Goal: Task Accomplishment & Management: Use online tool/utility

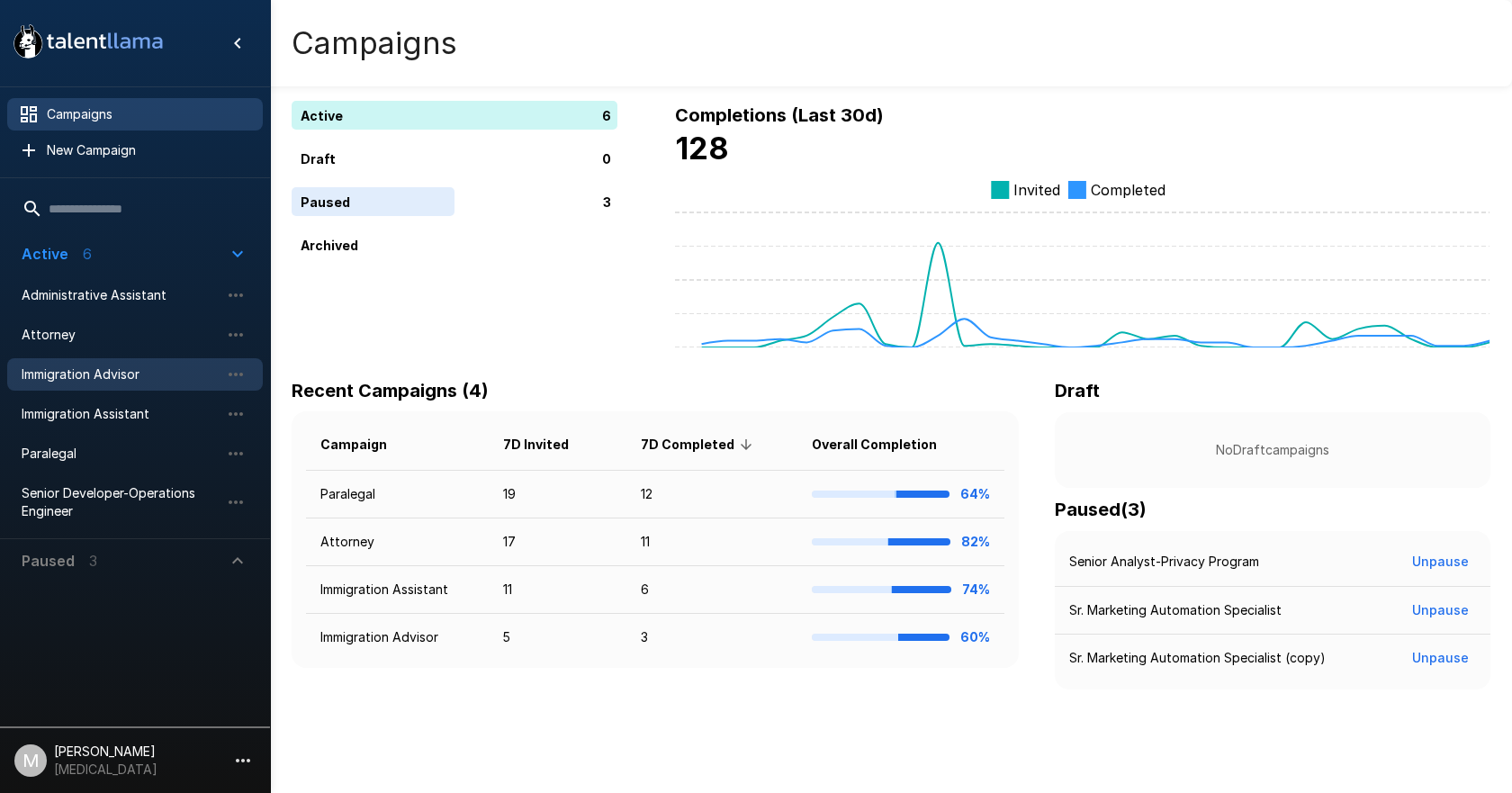
click at [127, 368] on span "Immigration Advisor" at bounding box center [120, 374] width 198 height 18
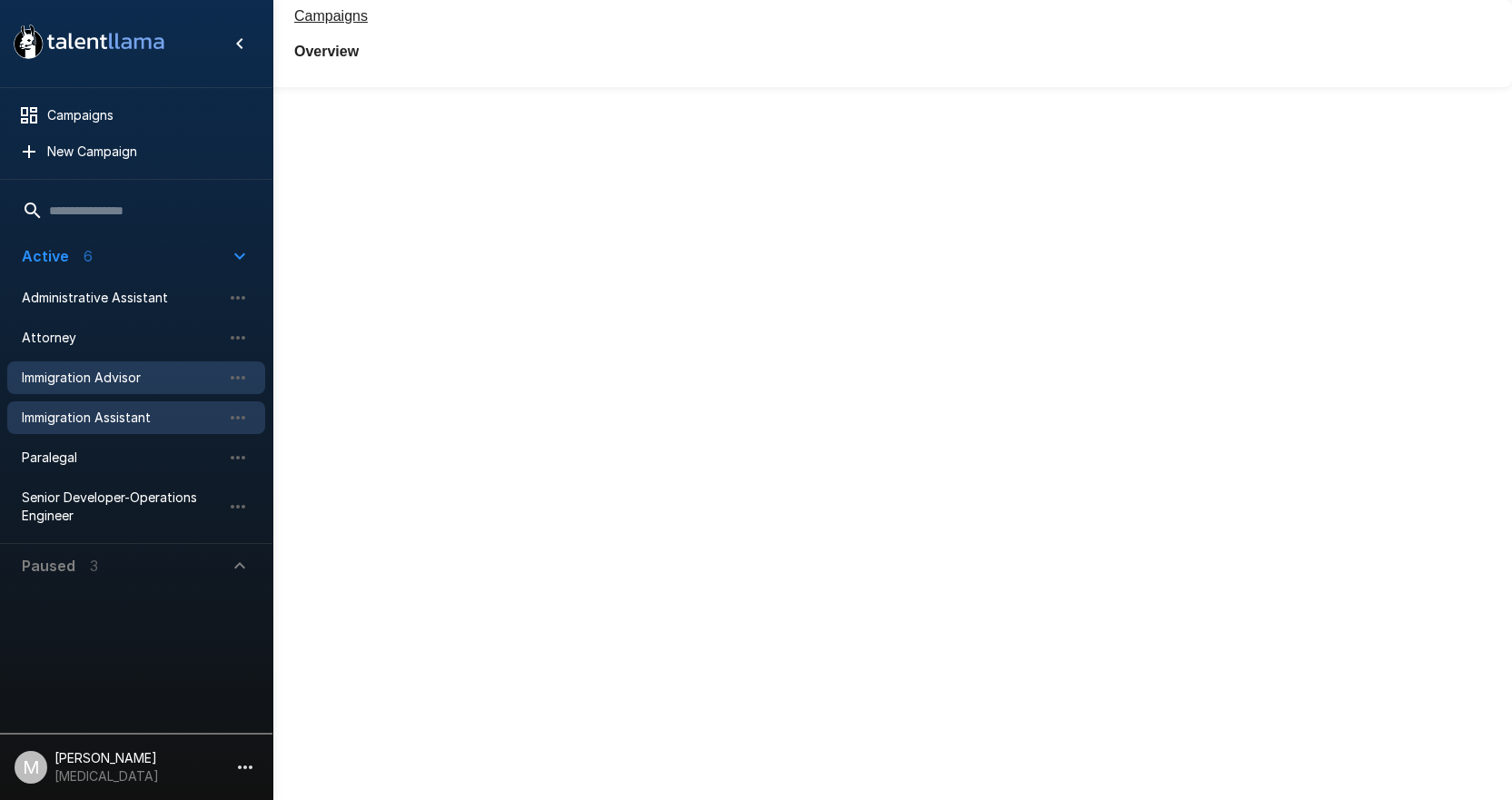
click at [126, 417] on div ".st0{fill:#FFFFFF;} .st1{fill:#76a4ed;} Campaigns New Campaign Active 6 Adminis…" at bounding box center [136, 400] width 274 height 800
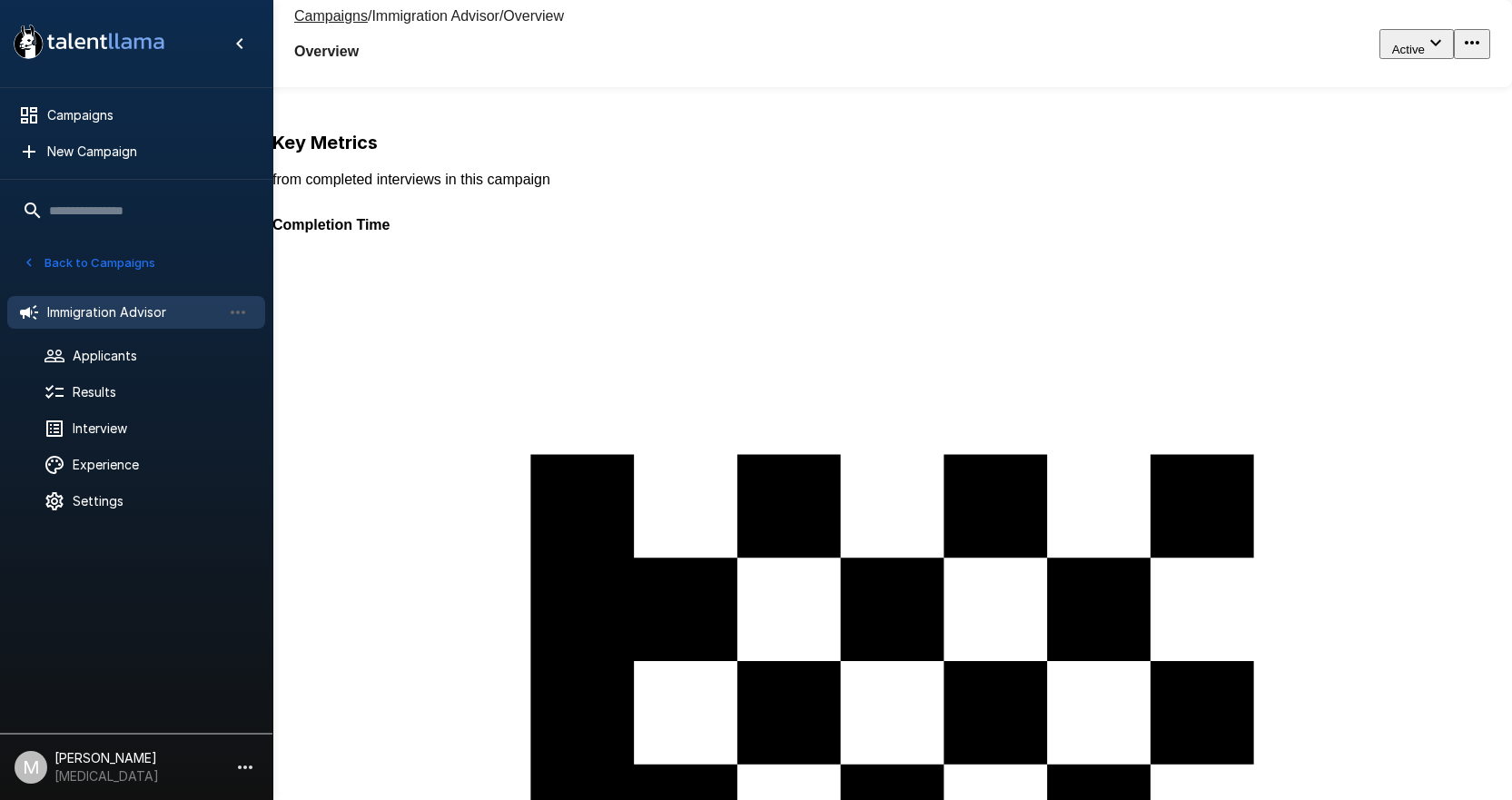
click at [330, 34] on div "Campaigns / Immigration Advisor / Overview Overview" at bounding box center [429, 43] width 270 height 72
click at [333, 22] on u "Campaigns" at bounding box center [331, 16] width 73 height 16
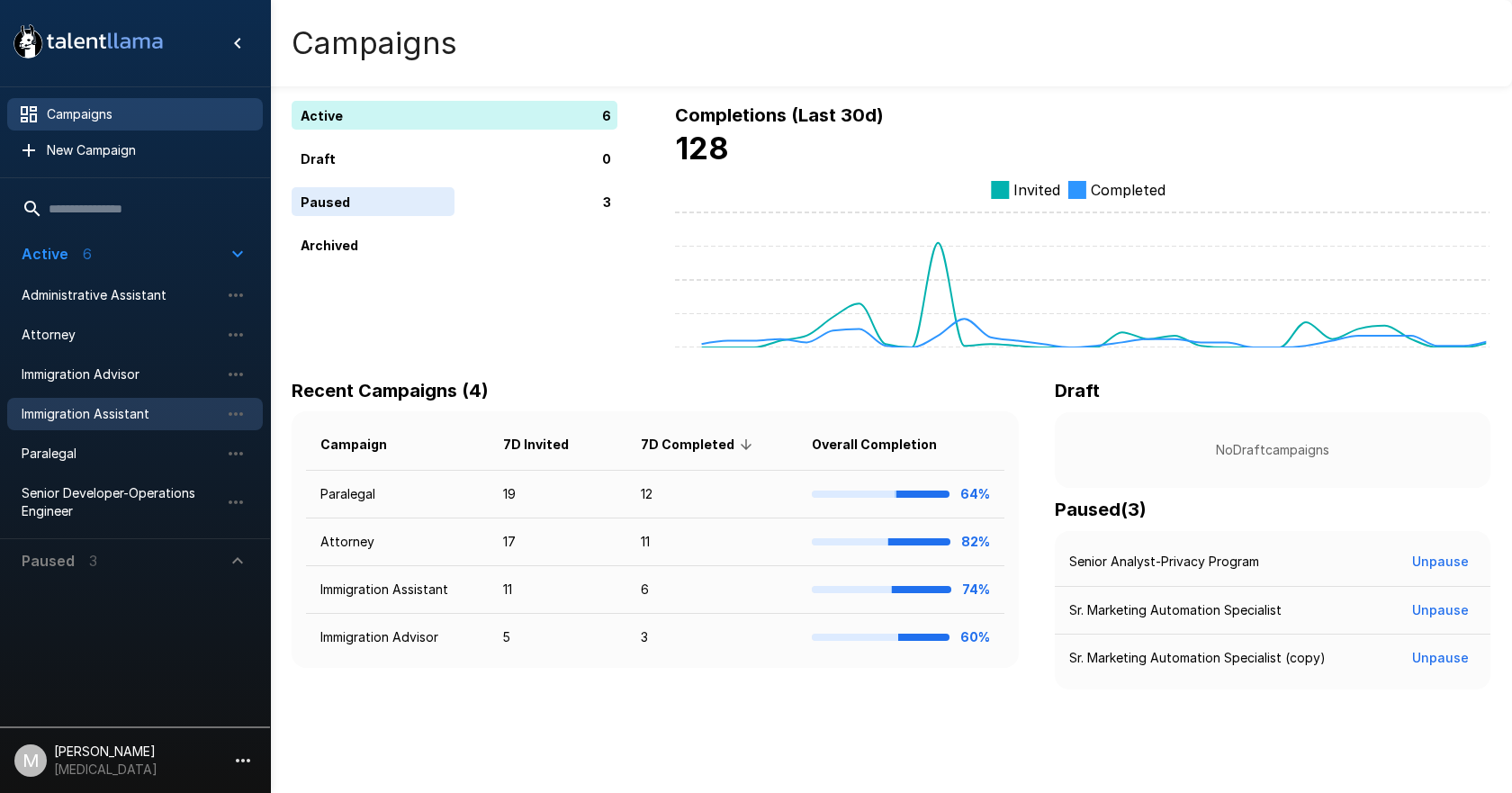
click at [148, 412] on span "Immigration Assistant" at bounding box center [120, 414] width 198 height 18
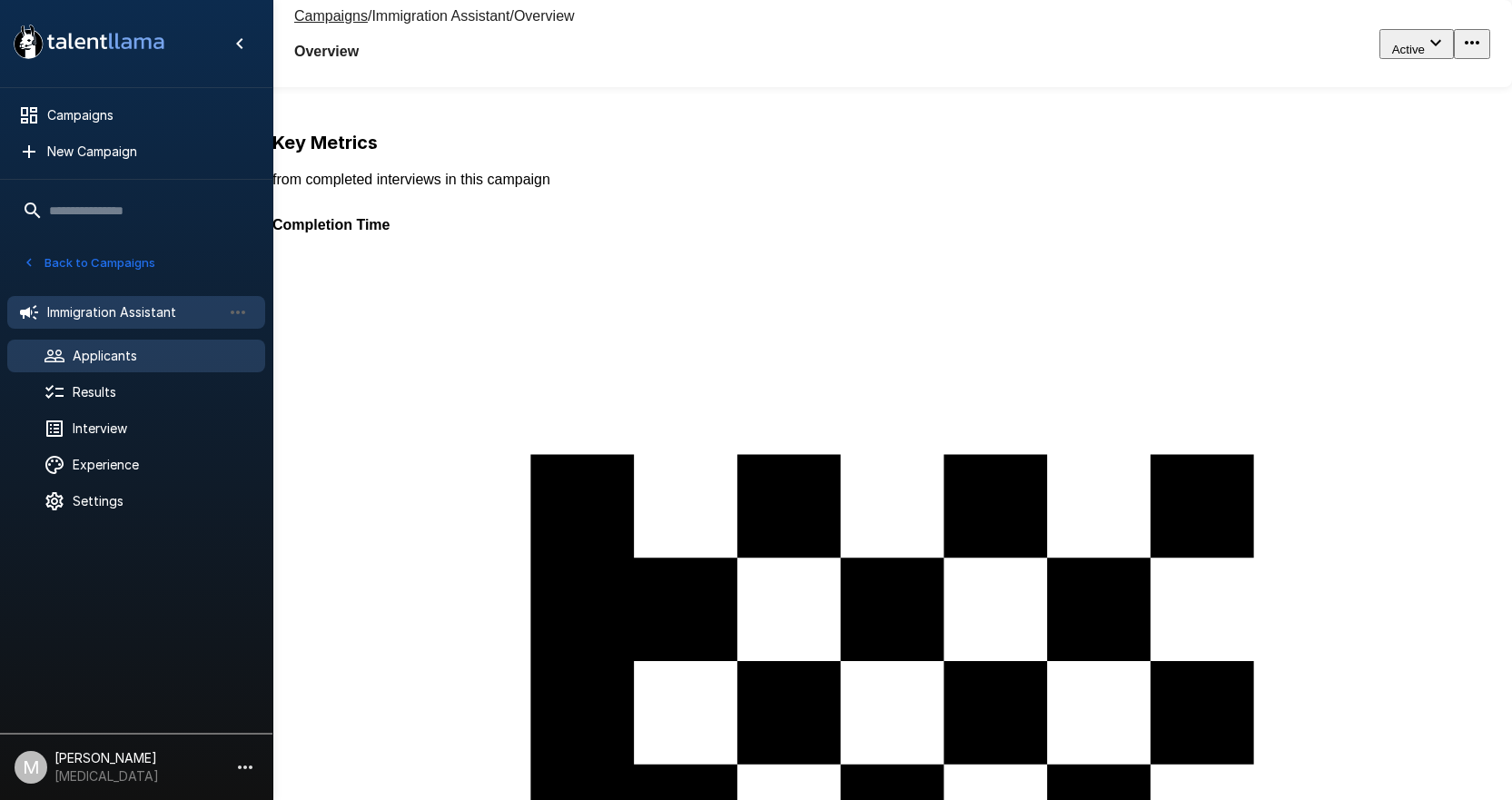
click at [96, 369] on div "Applicants" at bounding box center [135, 356] width 258 height 33
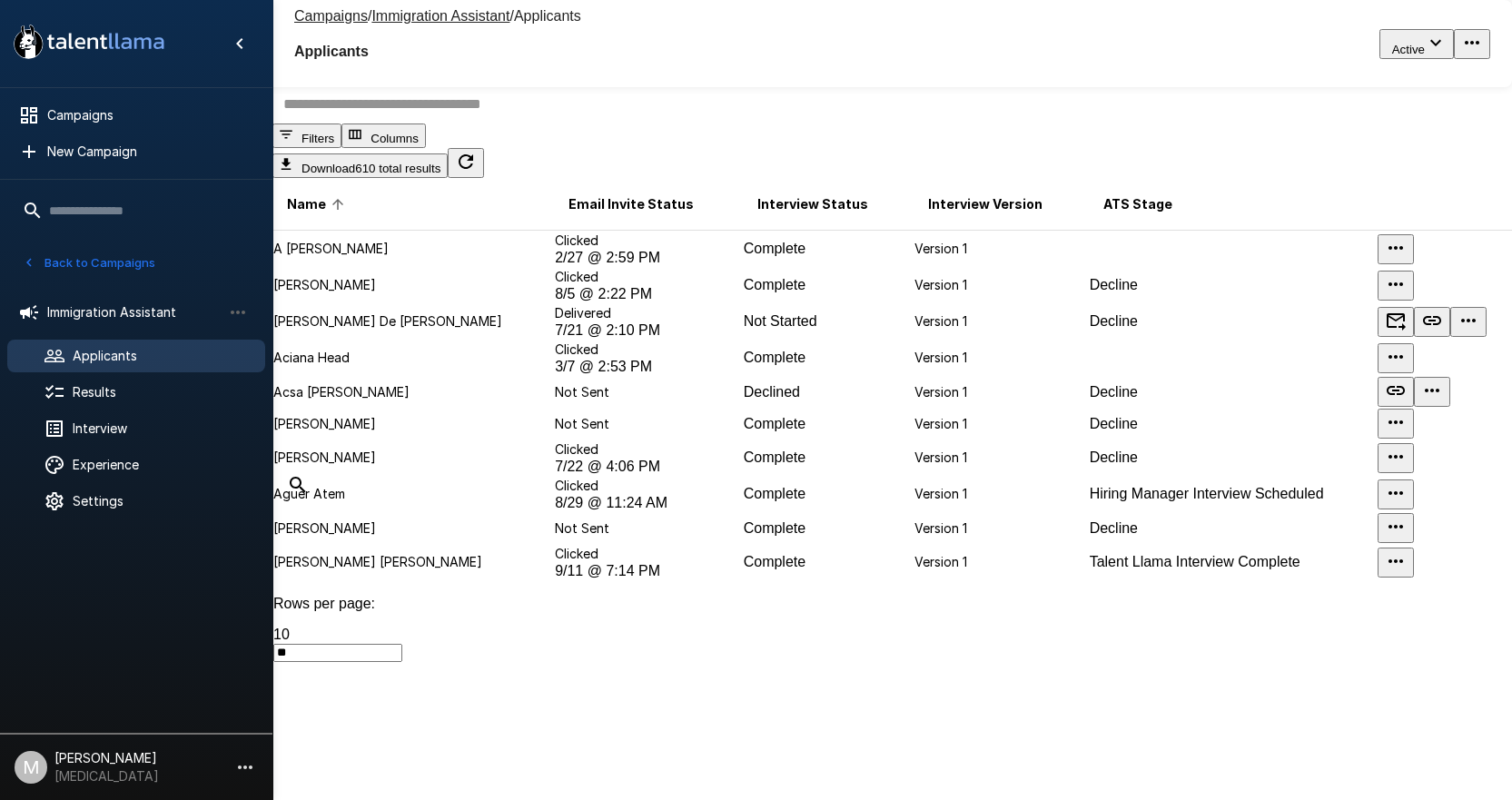
click at [659, 123] on div at bounding box center [892, 104] width 1239 height 40
click at [680, 123] on input "text" at bounding box center [903, 104] width 1261 height 40
type input "*"
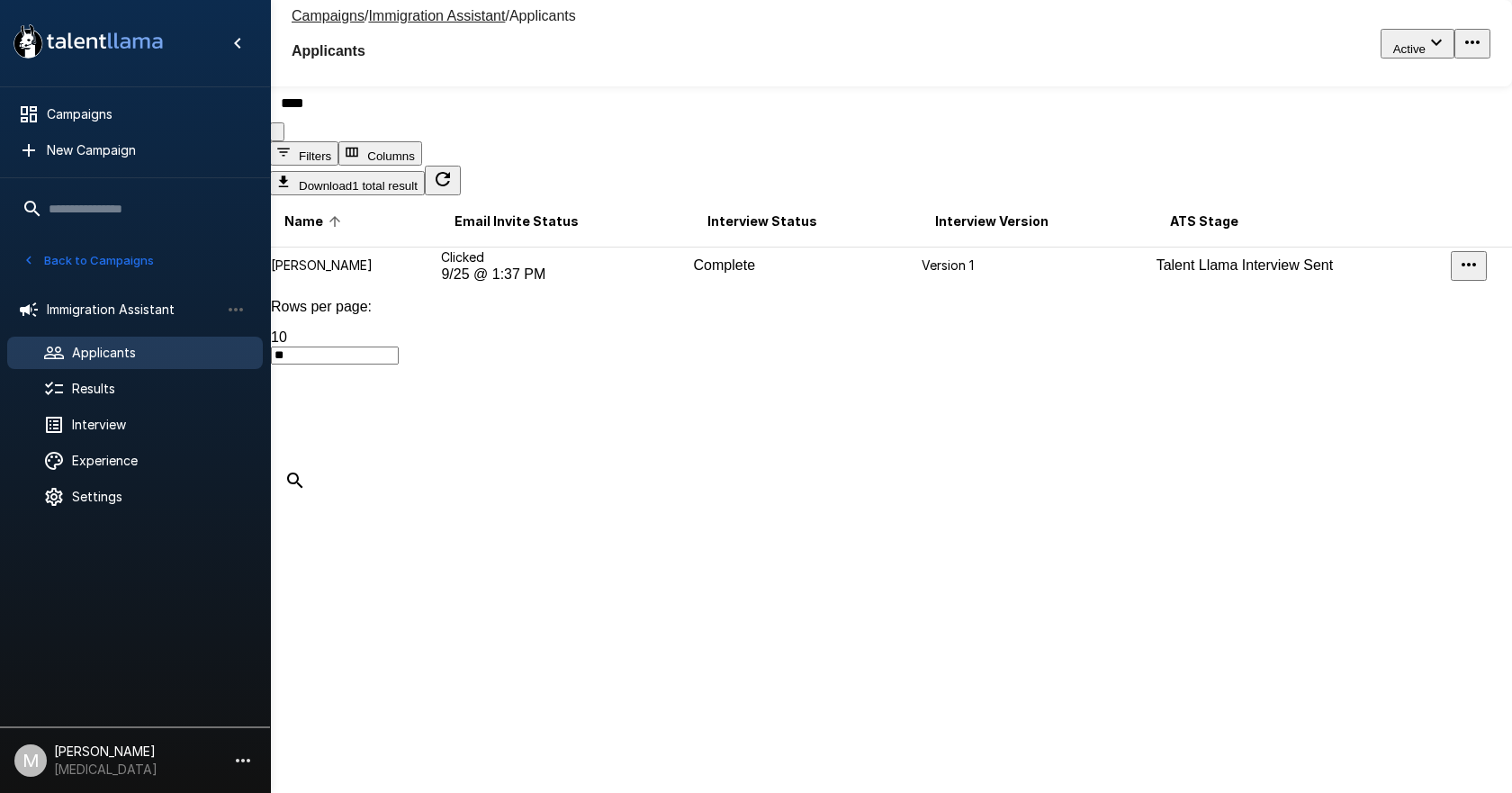
type input "****"
click at [693, 284] on td "Complete" at bounding box center [808, 266] width 229 height 37
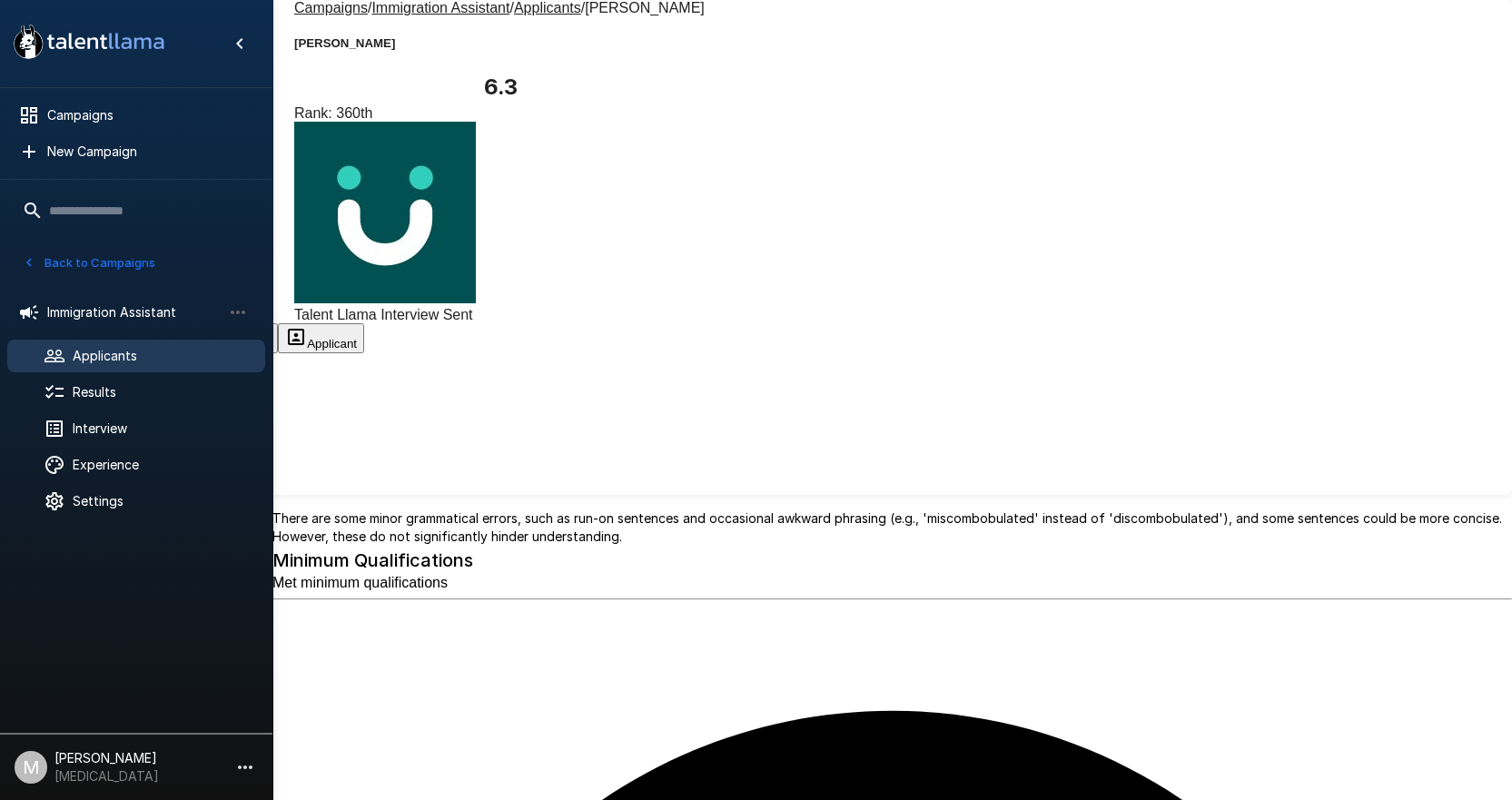
click at [183, 323] on button "Transcript" at bounding box center [137, 338] width 90 height 30
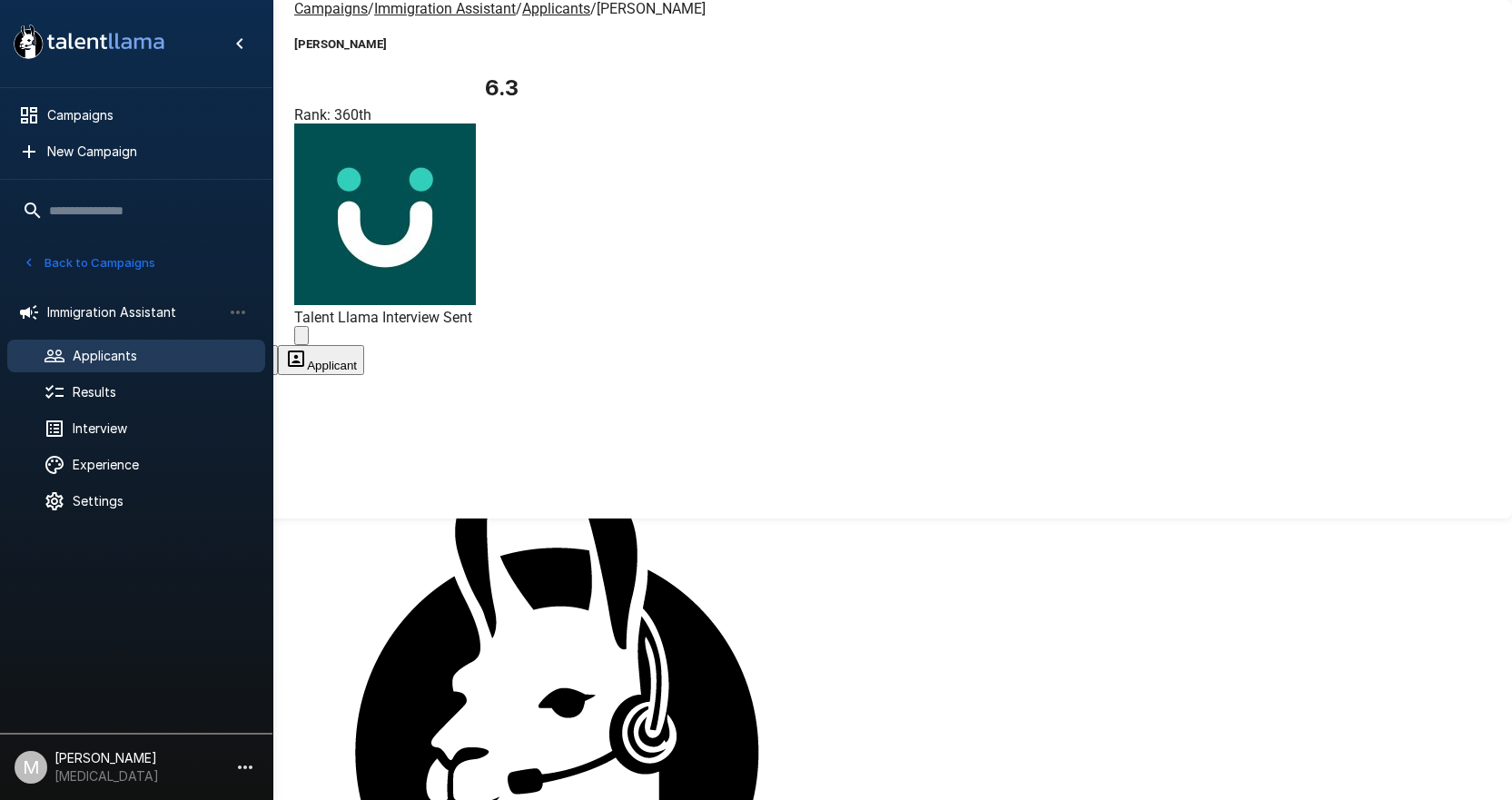
click at [364, 345] on button "Applicant" at bounding box center [320, 360] width 86 height 30
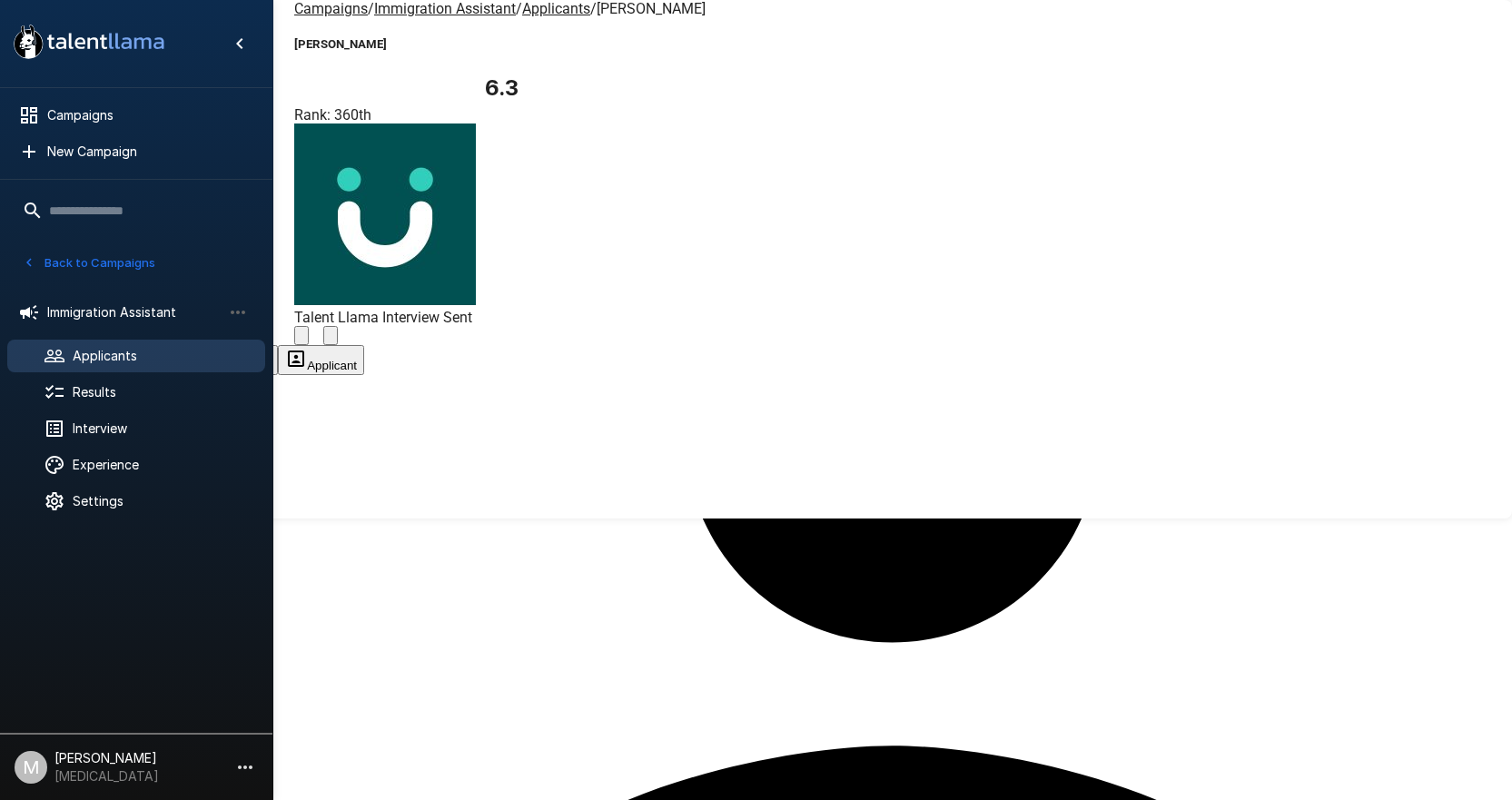
drag, startPoint x: 486, startPoint y: 87, endPoint x: 483, endPoint y: 98, distance: 11.4
click at [487, 345] on div "Evaluation Transcript Next Steps Applicant 24m 36s [DATE] 3:34 PM" at bounding box center [756, 432] width 1512 height 174
click at [183, 345] on button "Transcript" at bounding box center [137, 360] width 90 height 30
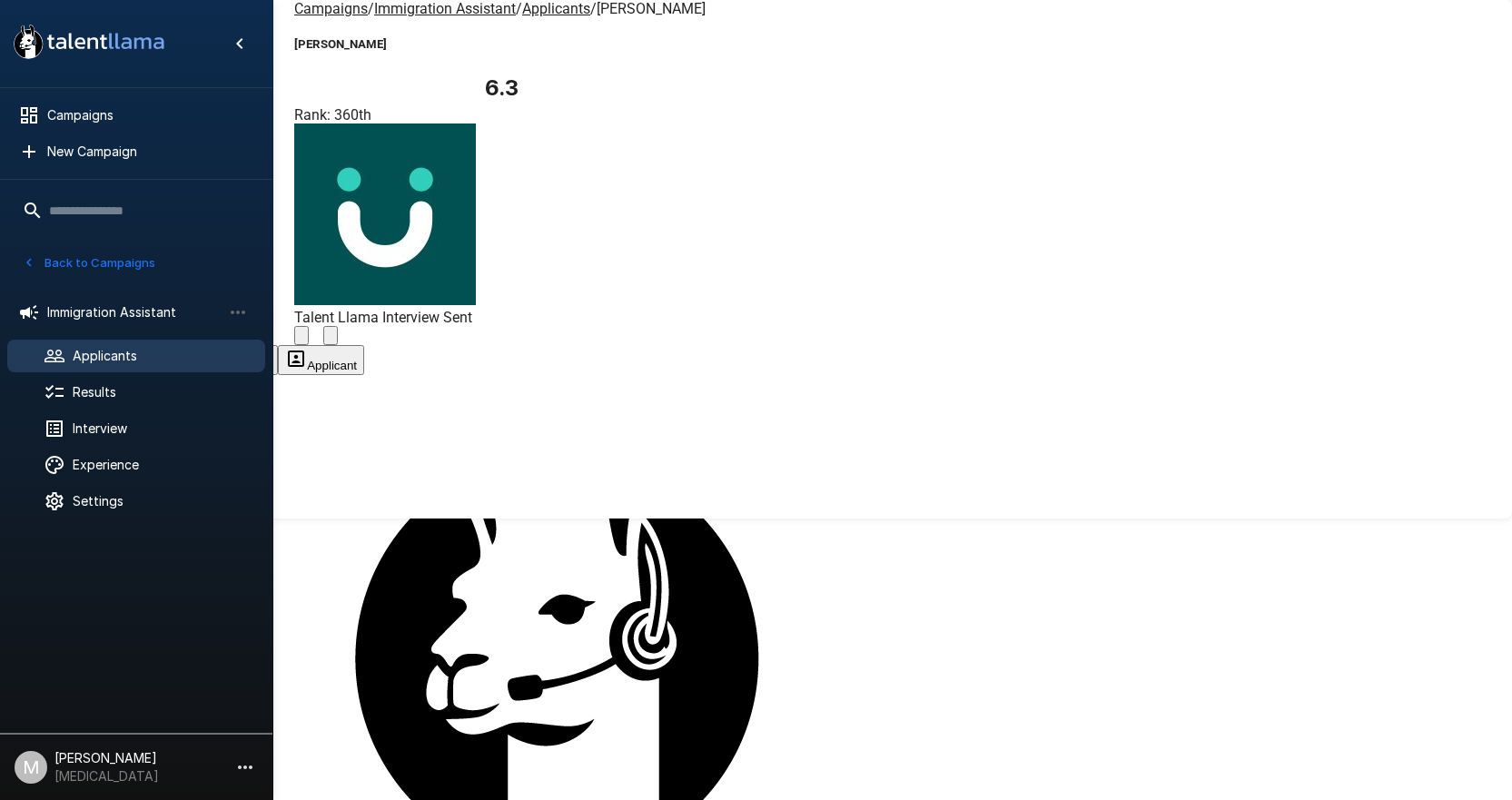
scroll to position [95, 0]
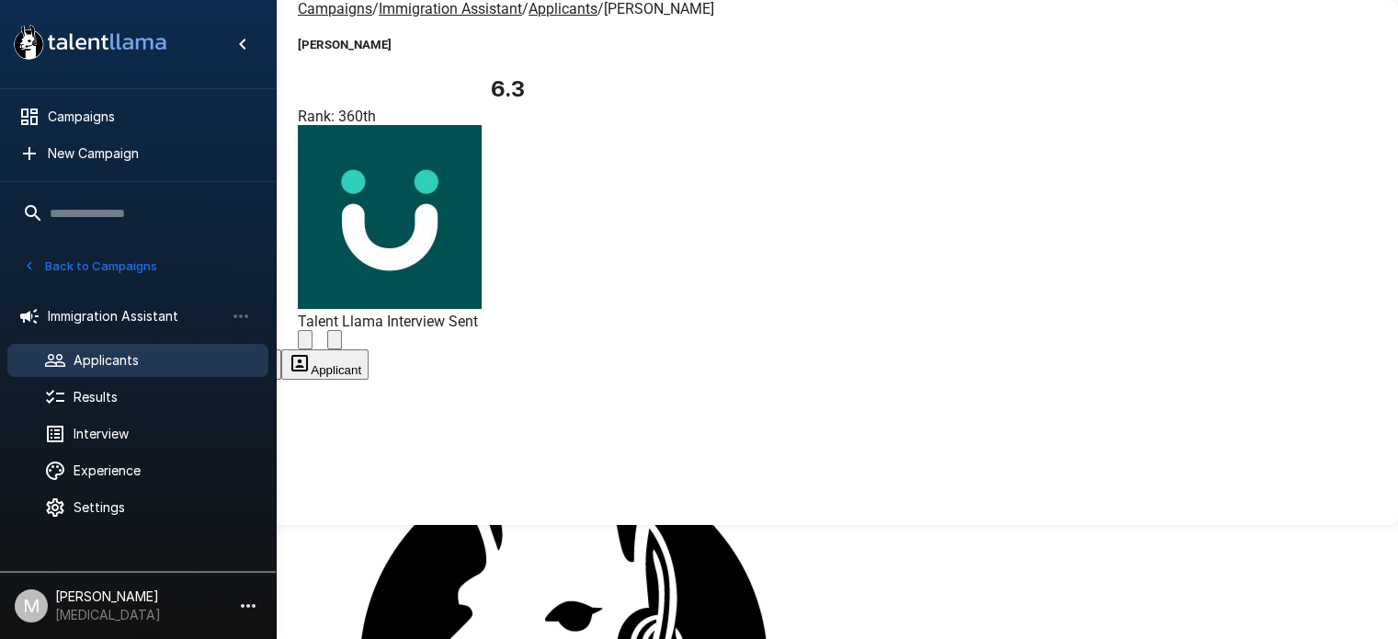
click at [369, 349] on button "Applicant" at bounding box center [324, 364] width 87 height 30
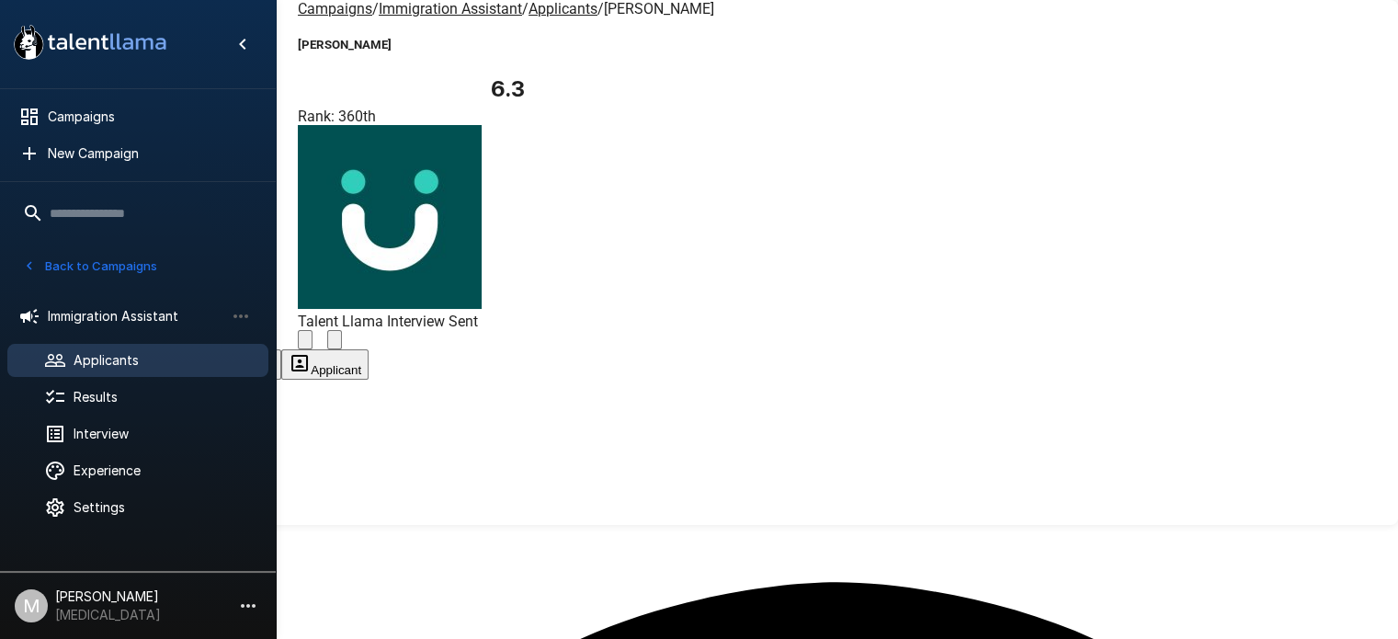
click at [1361, 154] on div "Applicant Profile Edit [PERSON_NAME] [EMAIL_ADDRESS][DOMAIN_NAME] [PHONE_NUMBER…" at bounding box center [837, 644] width 1122 height 1434
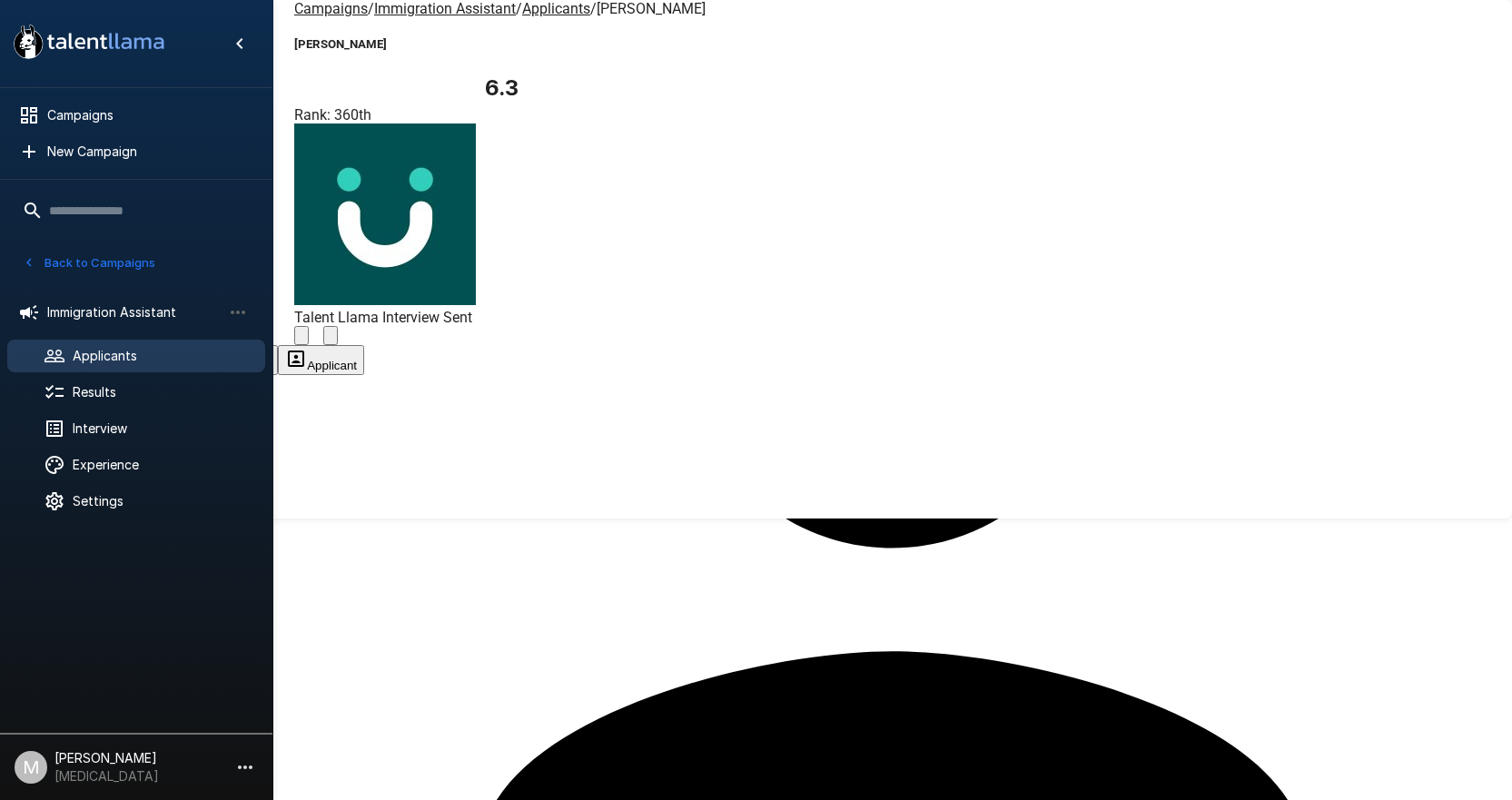
click at [318, 17] on u "Campaigns" at bounding box center [331, 8] width 73 height 17
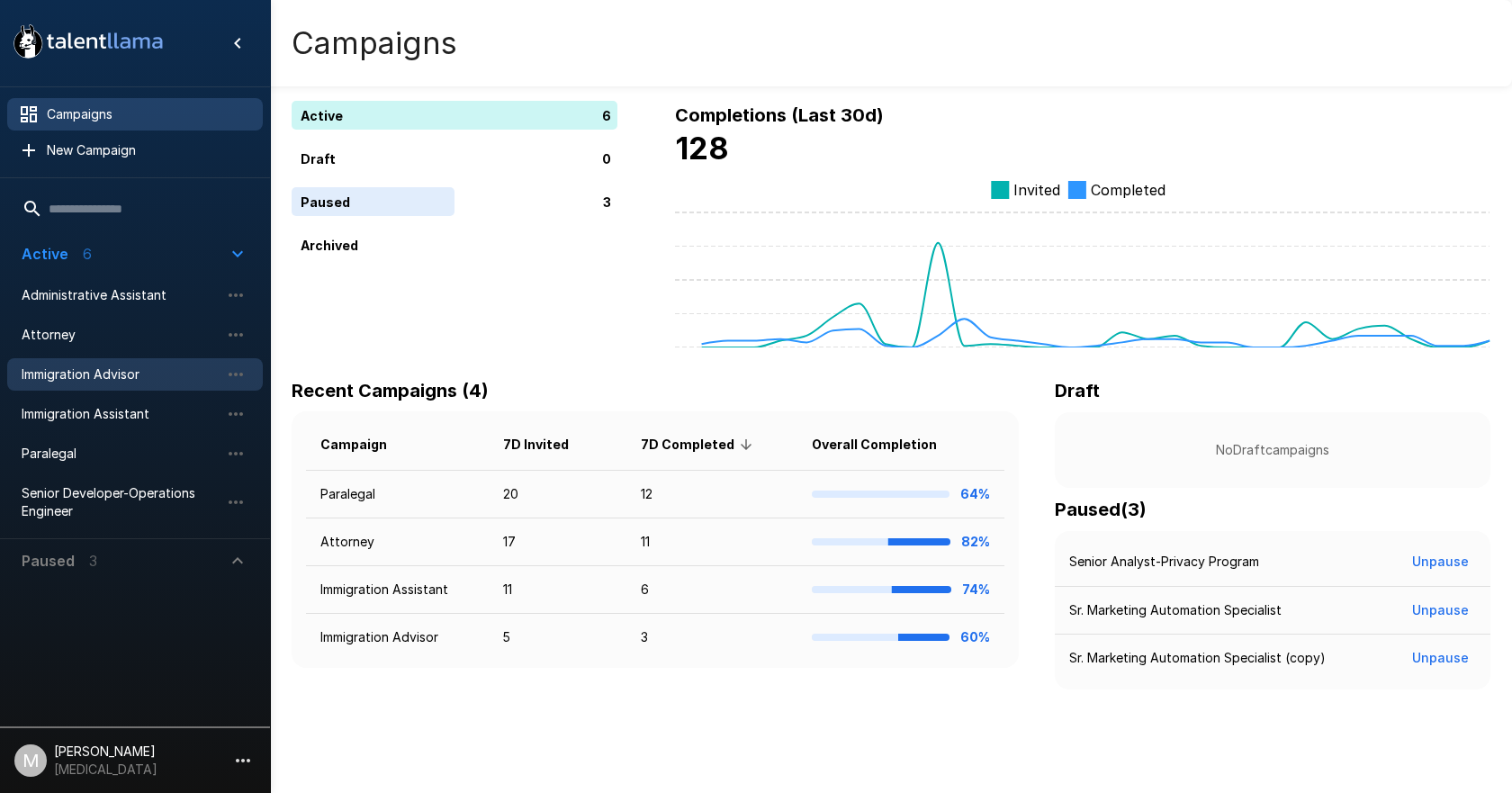
click at [123, 368] on span "Immigration Advisor" at bounding box center [120, 374] width 198 height 18
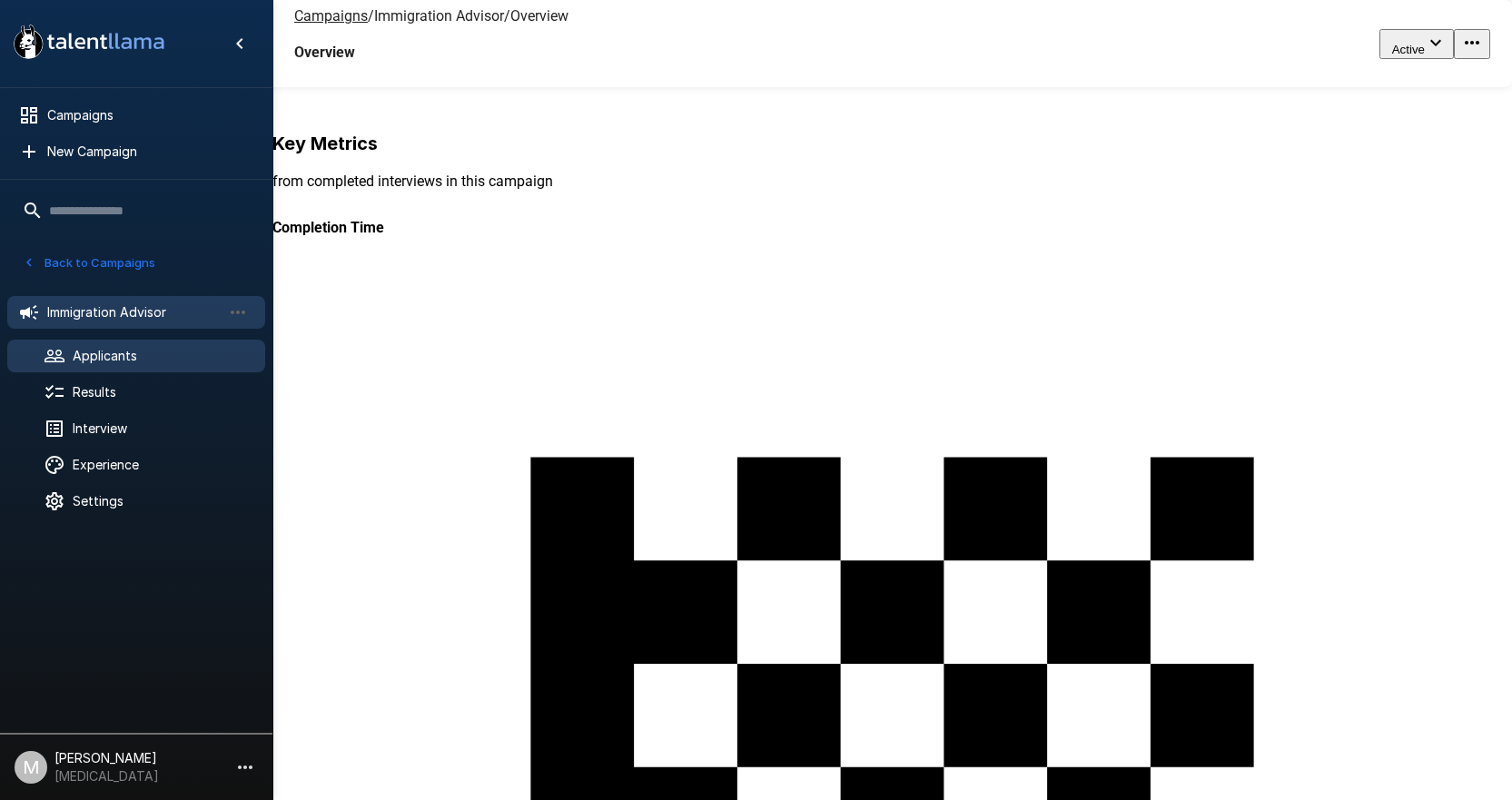
click at [126, 352] on span "Applicants" at bounding box center [162, 356] width 178 height 18
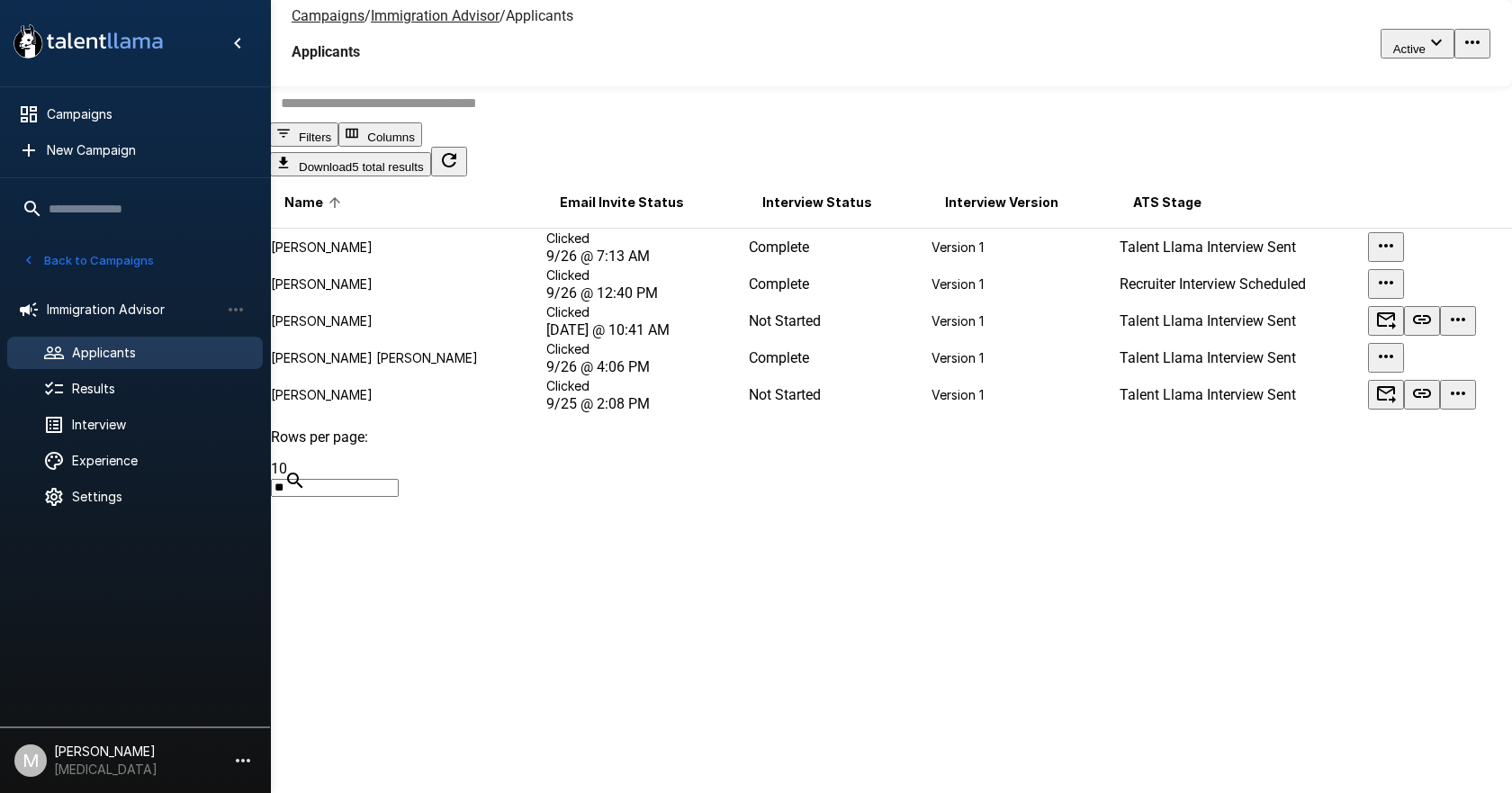
click at [662, 122] on input "text" at bounding box center [902, 103] width 1264 height 39
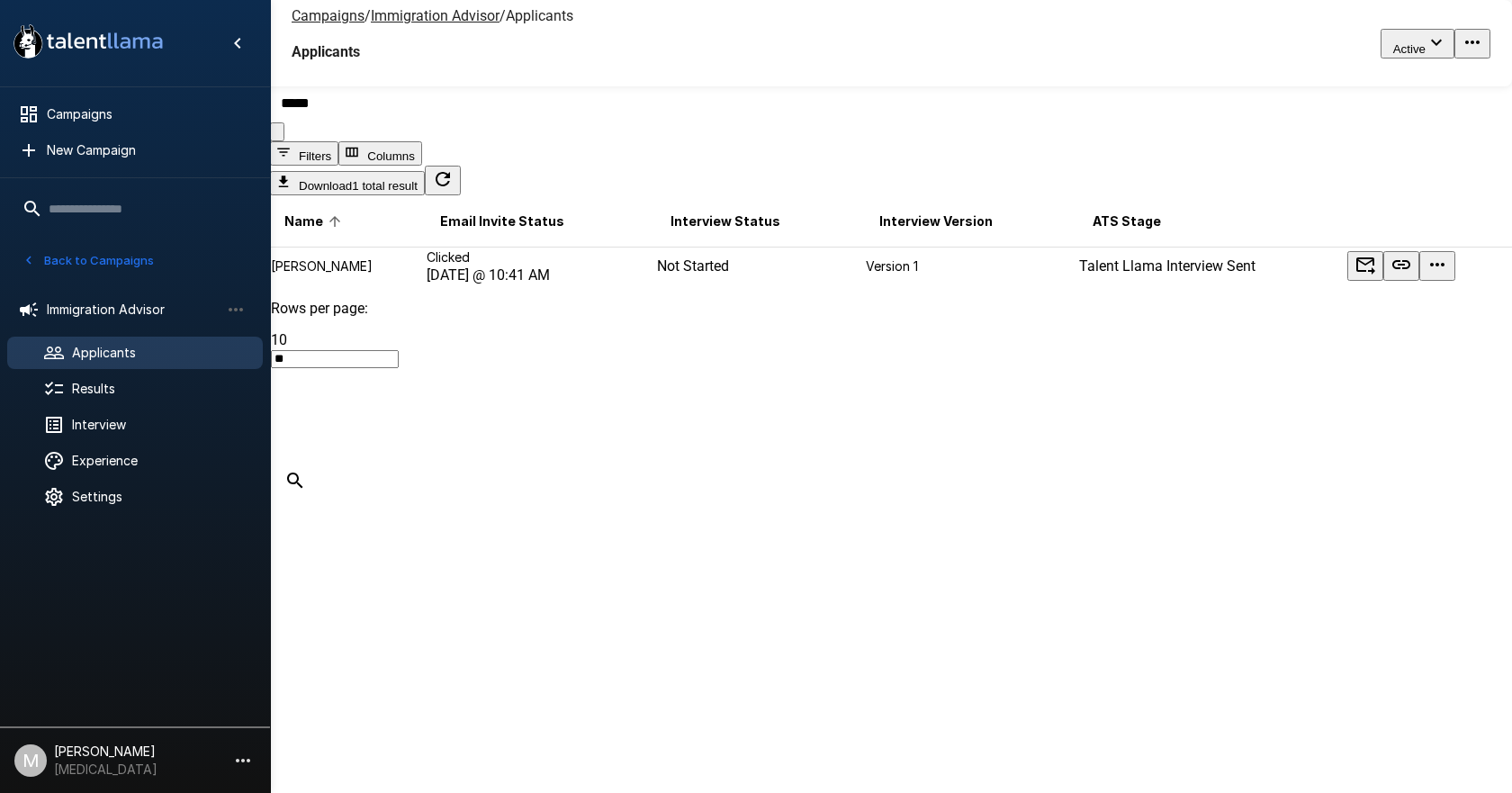
type input "*****"
click at [606, 285] on td "Clicked [DATE] @ 10:41 AM" at bounding box center [541, 266] width 230 height 38
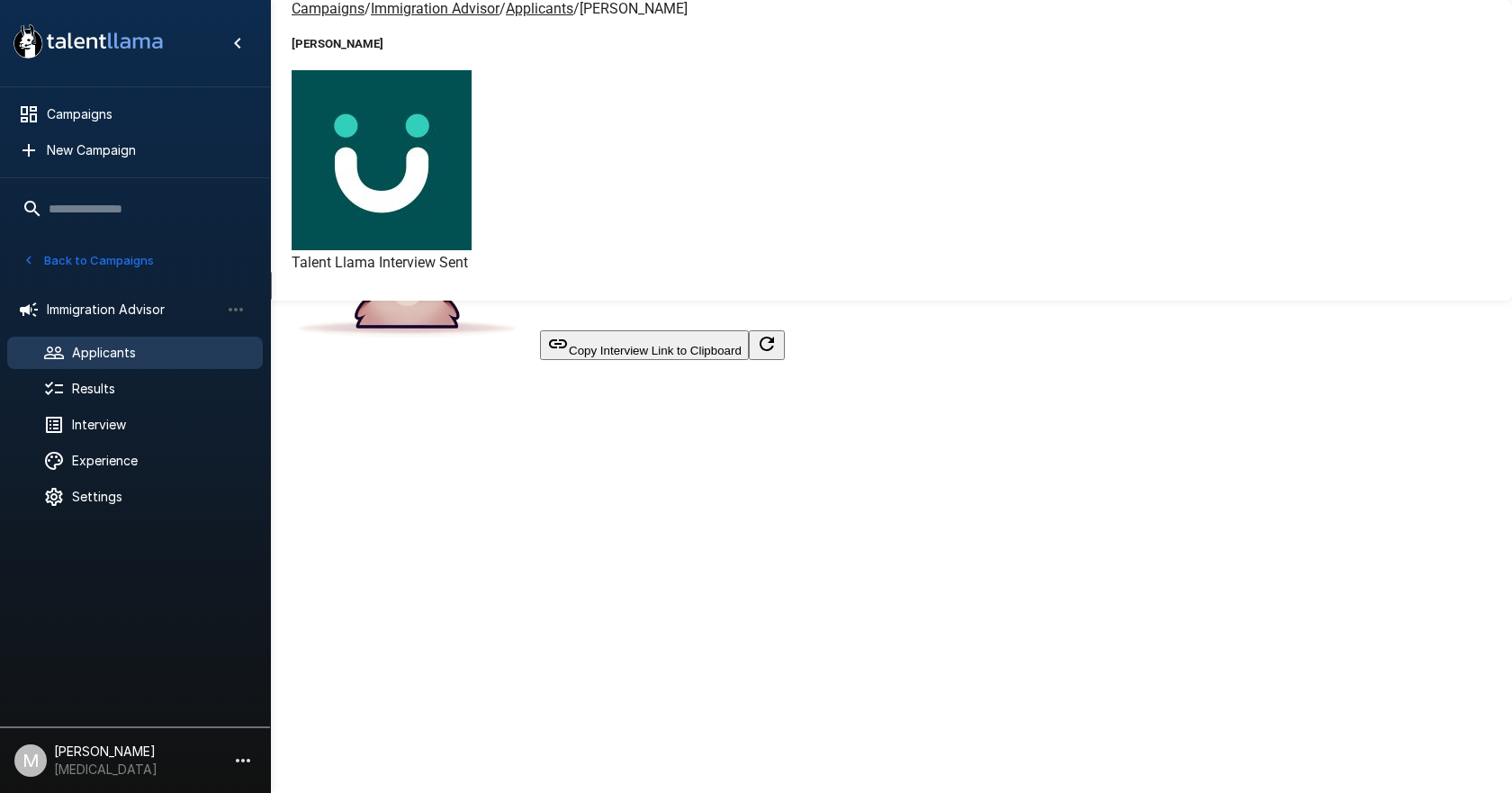
click at [749, 360] on button "Copy Interview Link to Clipboard" at bounding box center [644, 345] width 209 height 29
